Goal: Task Accomplishment & Management: Use online tool/utility

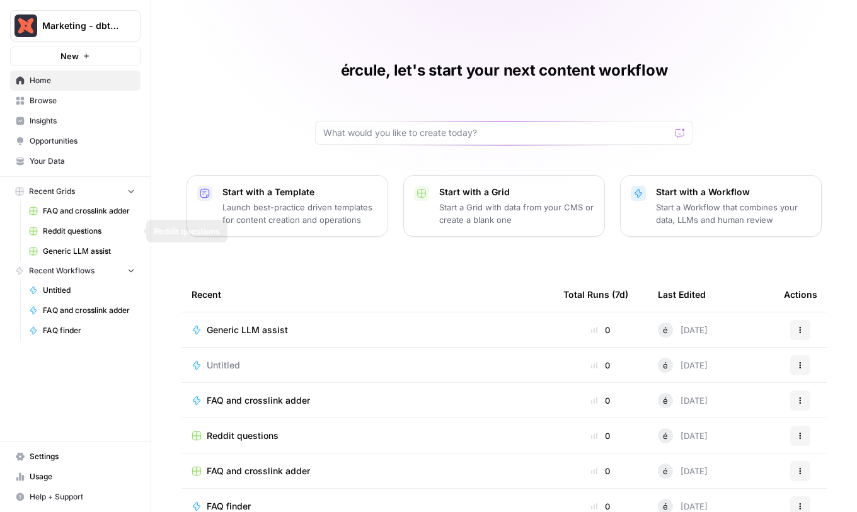
click at [83, 247] on span "Generic LLM assist" at bounding box center [89, 251] width 92 height 11
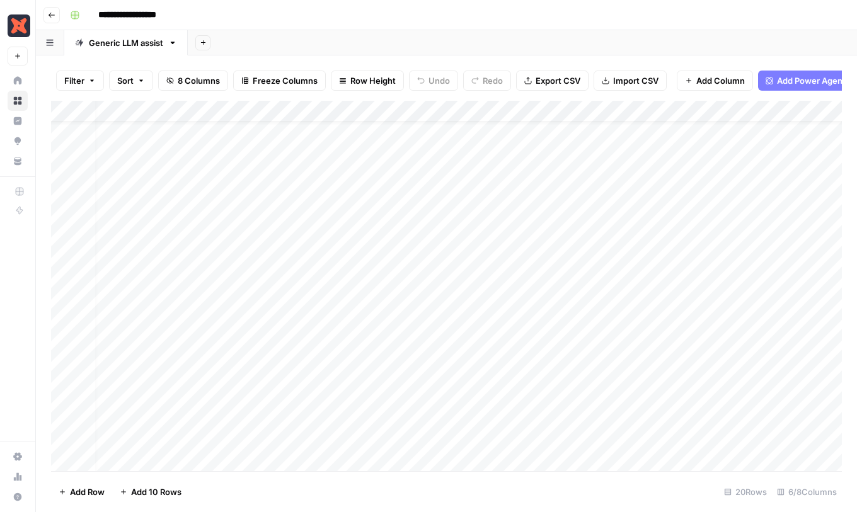
scroll to position [30, 0]
click at [731, 318] on div "Add Column" at bounding box center [446, 286] width 790 height 370
click at [746, 334] on div "Add Column" at bounding box center [446, 286] width 790 height 370
click at [734, 135] on div "Add Column" at bounding box center [446, 286] width 790 height 370
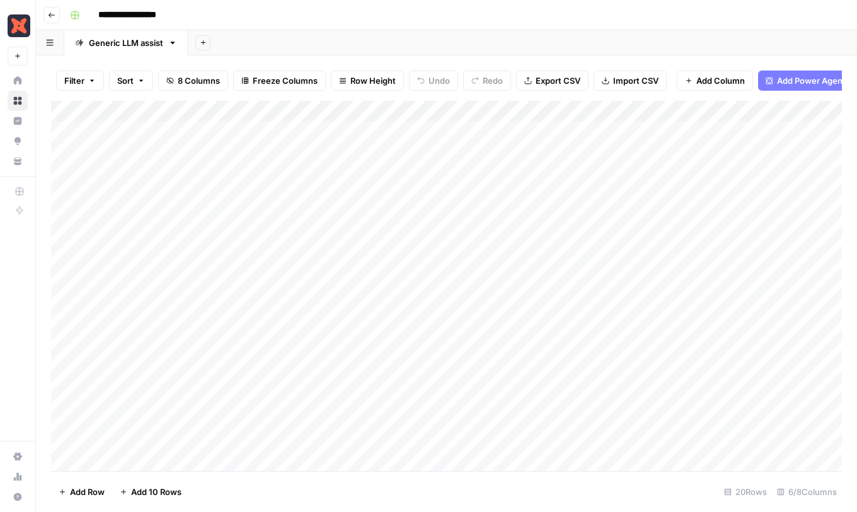
click at [741, 135] on div "Add Column" at bounding box center [446, 286] width 790 height 370
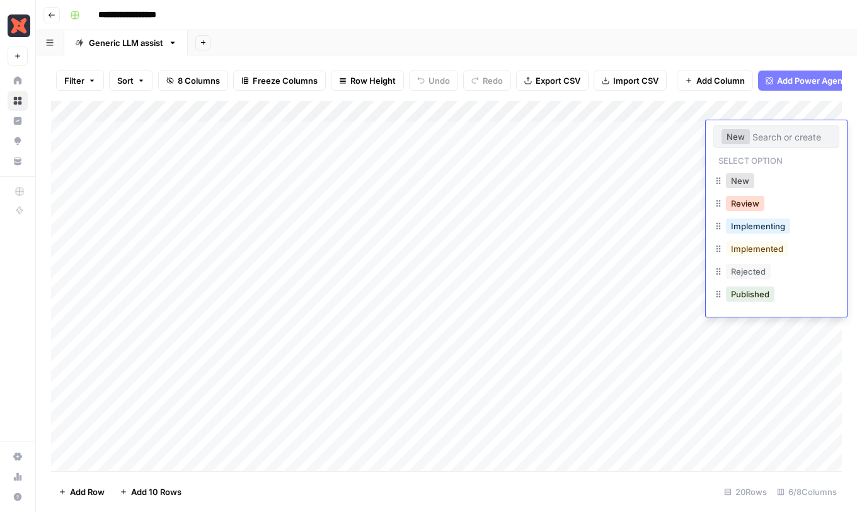
click at [746, 204] on button "Review" at bounding box center [745, 203] width 38 height 15
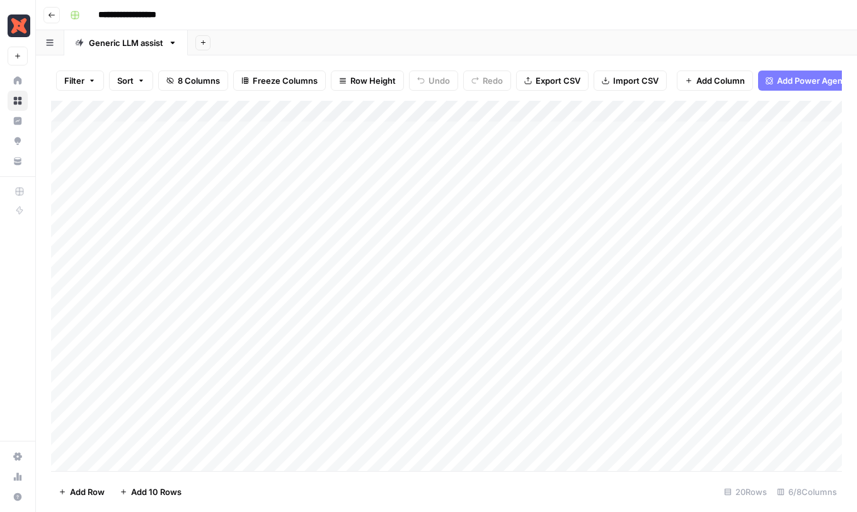
click at [756, 178] on div "Add Column" at bounding box center [446, 286] width 790 height 370
click at [693, 304] on div "Add Column" at bounding box center [446, 286] width 790 height 370
click at [582, 130] on div "Add Column" at bounding box center [446, 286] width 790 height 370
click at [581, 146] on div "Add Column" at bounding box center [446, 286] width 790 height 370
click at [582, 154] on div "Add Column" at bounding box center [446, 286] width 790 height 370
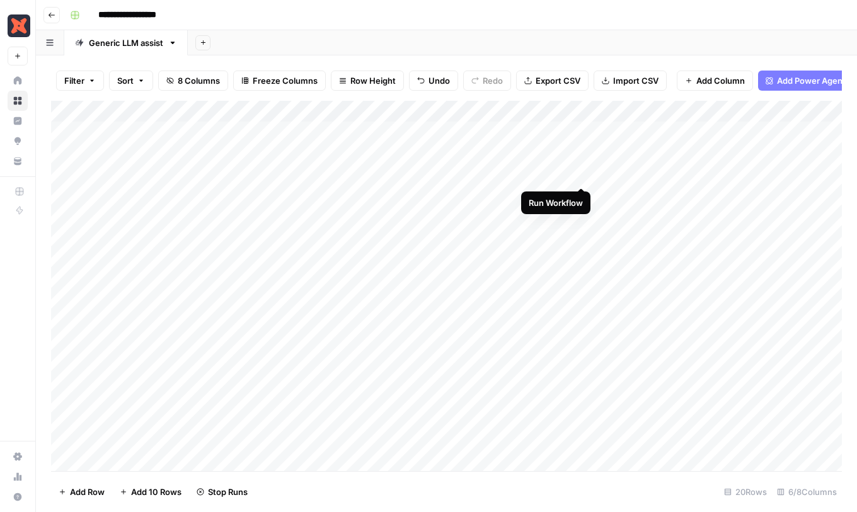
click at [582, 173] on div "Add Column" at bounding box center [446, 286] width 790 height 370
click at [582, 304] on div "Add Column" at bounding box center [446, 286] width 790 height 370
click at [583, 321] on div "Add Column" at bounding box center [446, 286] width 790 height 370
click at [584, 348] on div "Add Column" at bounding box center [446, 286] width 790 height 370
click at [579, 368] on div "Add Column" at bounding box center [446, 286] width 790 height 370
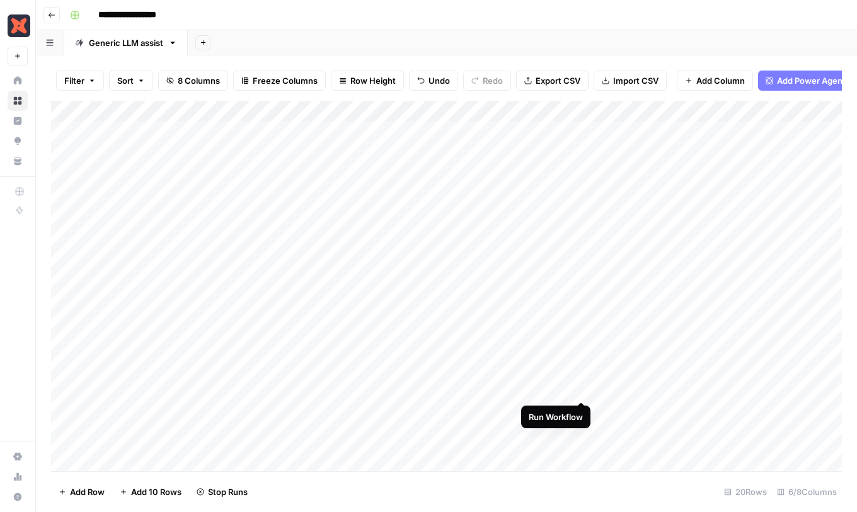
click at [581, 391] on div "Add Column" at bounding box center [446, 286] width 790 height 370
click at [583, 412] on div "Add Column" at bounding box center [446, 286] width 790 height 370
click at [583, 433] on div "Add Column" at bounding box center [446, 286] width 790 height 370
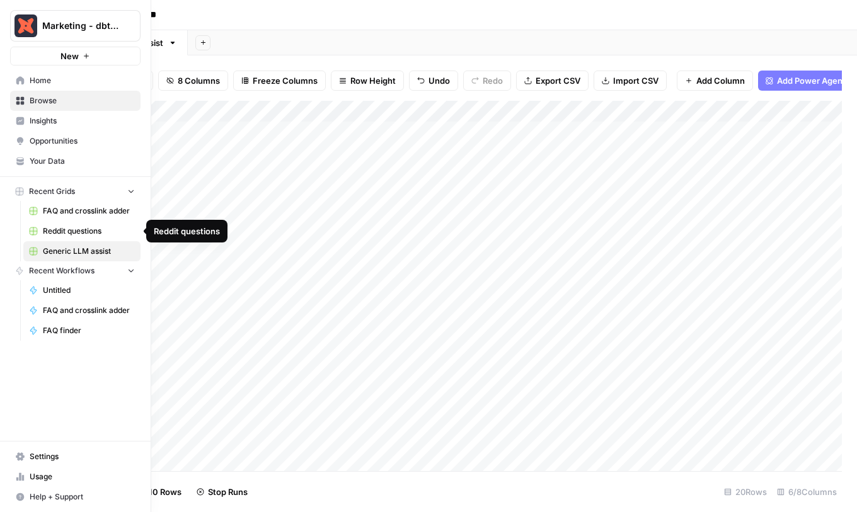
click at [76, 216] on span "FAQ and crosslink adder" at bounding box center [89, 210] width 92 height 11
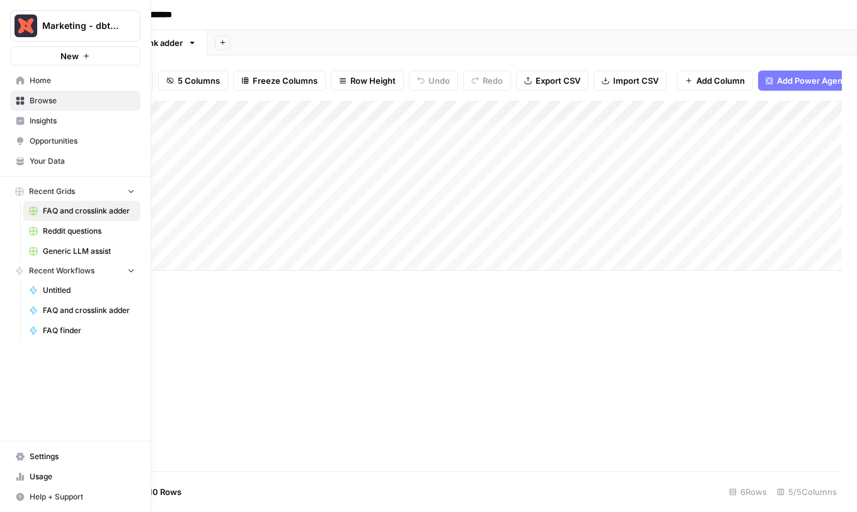
click at [45, 248] on span "Generic LLM assist" at bounding box center [89, 251] width 92 height 11
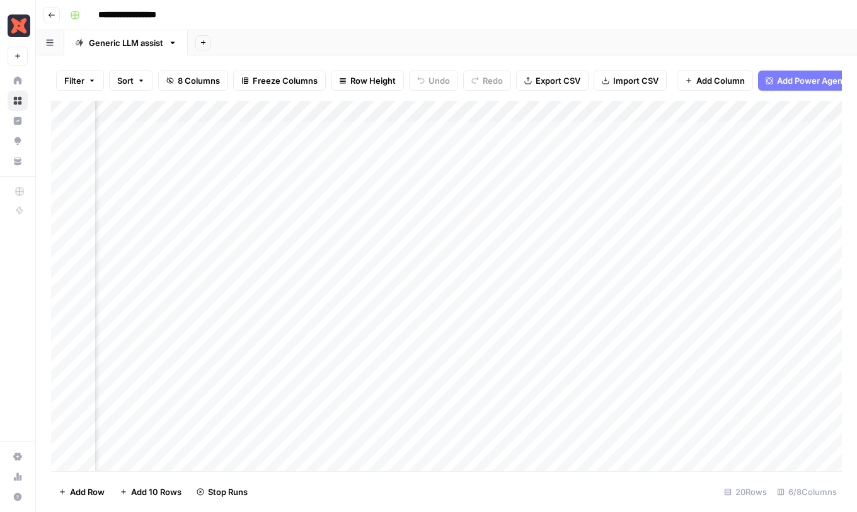
scroll to position [0, 209]
click at [630, 155] on div "Add Column" at bounding box center [446, 286] width 790 height 370
click at [176, 244] on div "Add Column" at bounding box center [446, 286] width 790 height 370
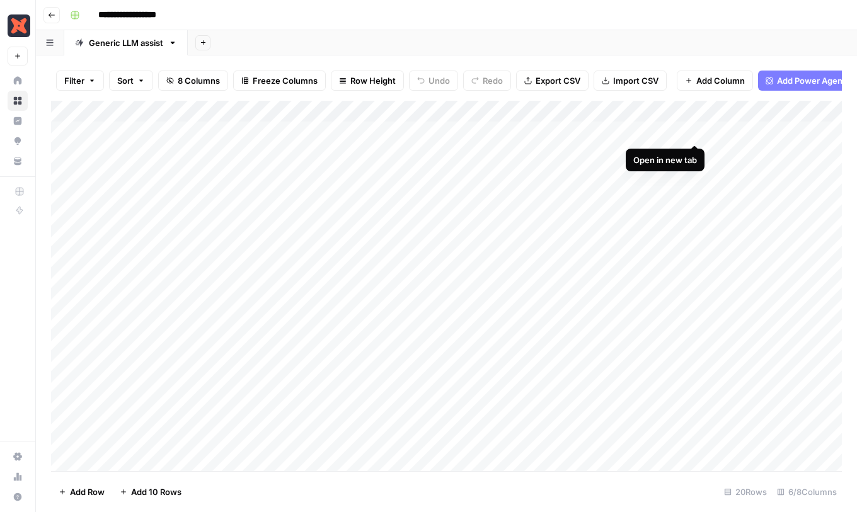
click at [695, 132] on div "Add Column" at bounding box center [446, 286] width 790 height 370
click at [692, 154] on div "Add Column" at bounding box center [446, 286] width 790 height 370
click at [739, 148] on div "Add Column" at bounding box center [446, 286] width 790 height 370
click at [738, 153] on div "Add Column" at bounding box center [446, 286] width 790 height 370
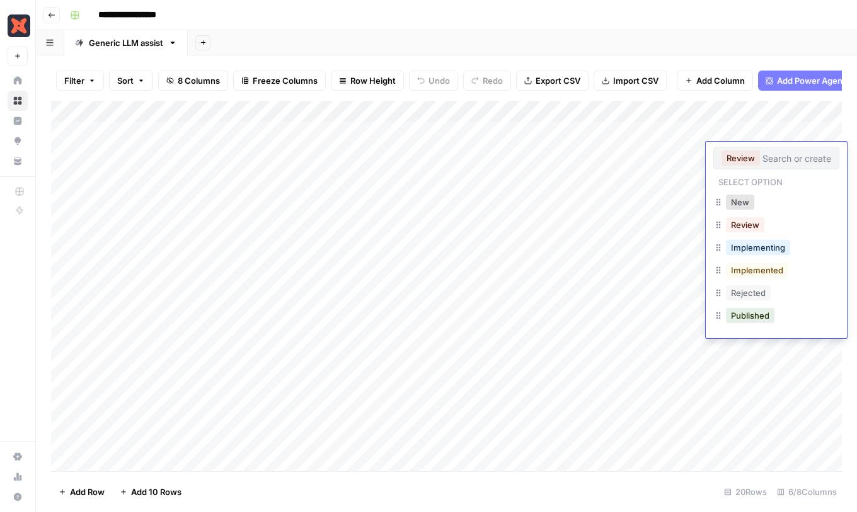
click at [738, 153] on button "Review" at bounding box center [740, 158] width 38 height 15
click at [745, 290] on button "Rejected" at bounding box center [748, 292] width 45 height 15
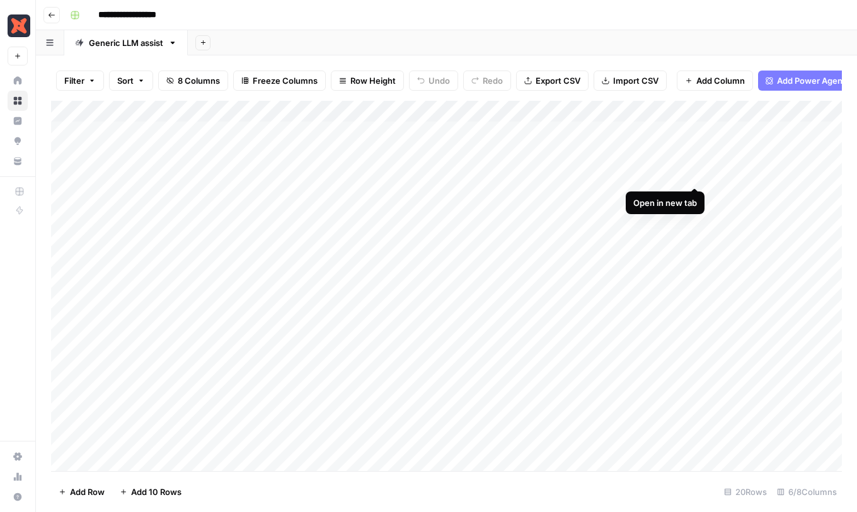
click at [694, 173] on div "Add Column" at bounding box center [446, 286] width 790 height 370
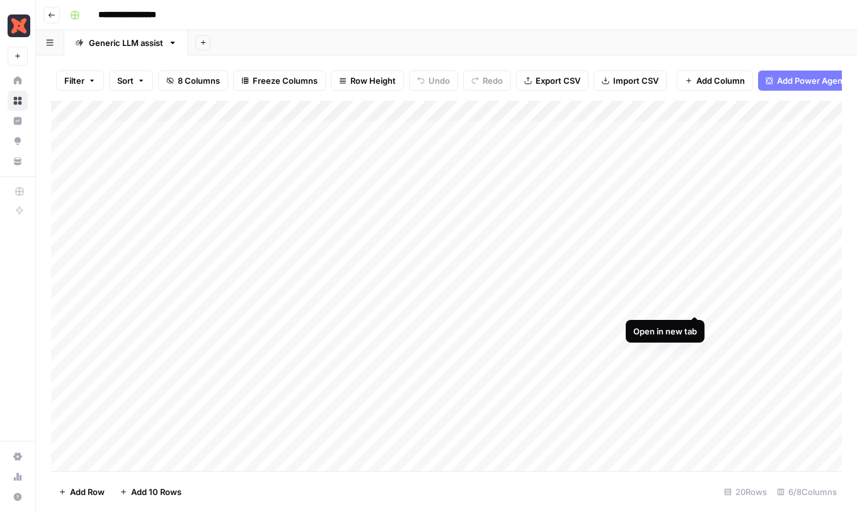
click at [695, 301] on div "Add Column" at bounding box center [446, 286] width 790 height 370
click at [693, 323] on div "Add Column" at bounding box center [446, 286] width 790 height 370
click at [694, 346] on div "Add Column" at bounding box center [446, 286] width 790 height 370
click at [698, 368] on div "Add Column" at bounding box center [446, 286] width 790 height 370
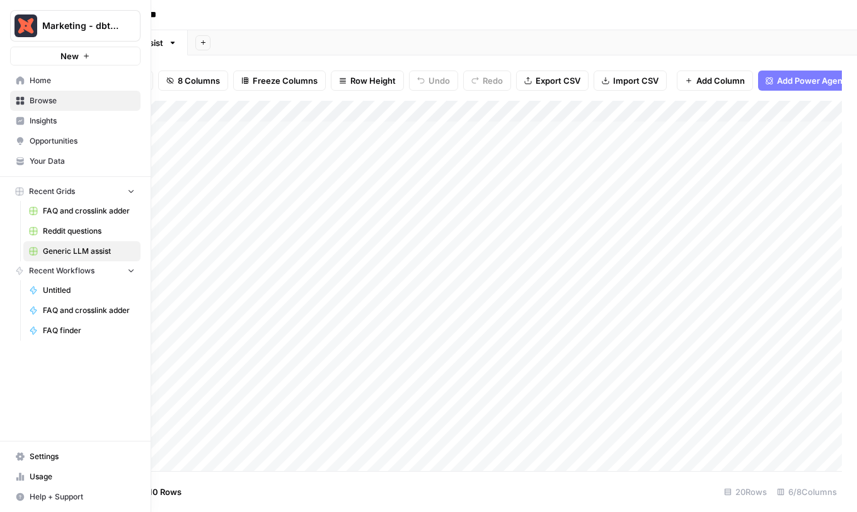
click at [42, 210] on link "FAQ and crosslink adder" at bounding box center [81, 211] width 117 height 20
